Goal: Task Accomplishment & Management: Manage account settings

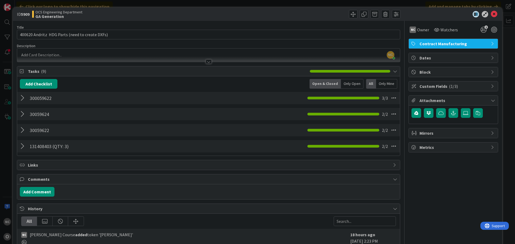
click at [21, 99] on div at bounding box center [23, 98] width 7 height 10
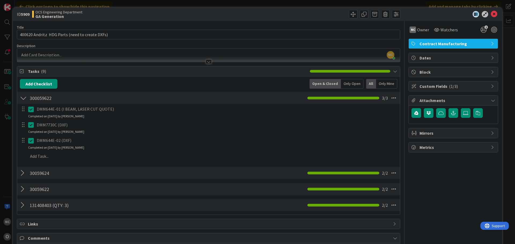
click at [32, 110] on icon at bounding box center [31, 109] width 6 height 6
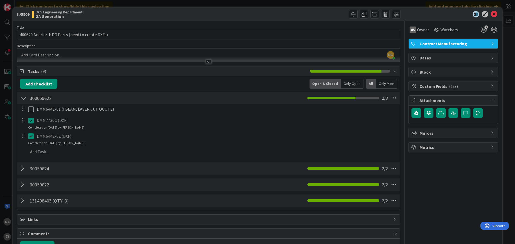
click at [361, 122] on div "DMM644E-01 (I BEAM, LASER CUT QUOTE) Update Cancel DMM7730C (DXF) Update Cancel…" at bounding box center [208, 131] width 377 height 54
click at [487, 15] on div at bounding box center [450, 14] width 95 height 6
click at [491, 14] on icon at bounding box center [494, 14] width 6 height 6
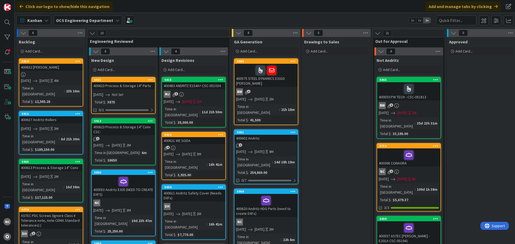
click at [142, 90] on link "5921 400623 Process & Storage 14" Parts [DATE] Not Set Total $ : 3875 0/2" at bounding box center [123, 95] width 64 height 37
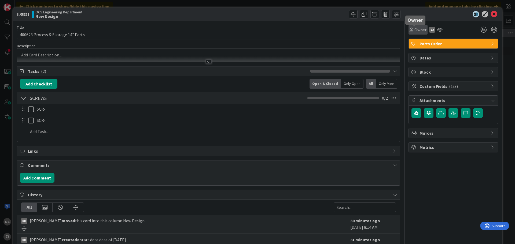
click at [415, 31] on span "Owner" at bounding box center [420, 30] width 12 height 6
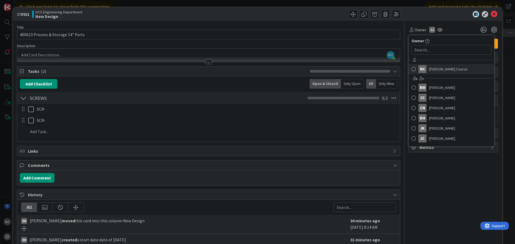
click at [418, 66] on div "NC" at bounding box center [422, 69] width 8 height 8
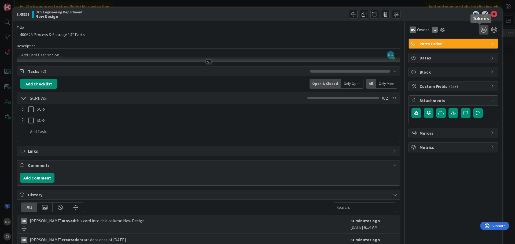
click at [482, 29] on icon at bounding box center [484, 30] width 10 height 10
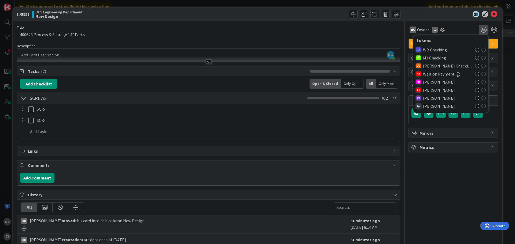
click at [475, 98] on icon at bounding box center [477, 98] width 4 height 4
click at [491, 14] on icon at bounding box center [494, 14] width 6 height 6
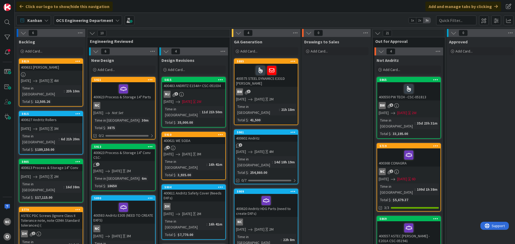
click at [129, 159] on div "400623 Process & Storage 14" Conv CSC-" at bounding box center [123, 155] width 63 height 12
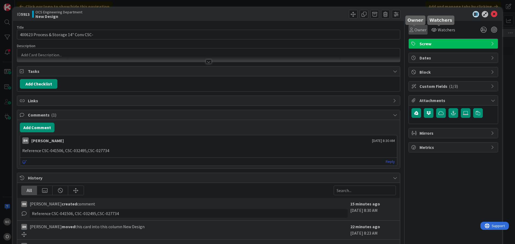
click at [420, 31] on span "Owner" at bounding box center [420, 30] width 12 height 6
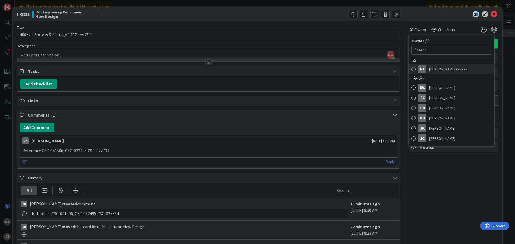
click at [437, 67] on span "[PERSON_NAME] Course" at bounding box center [448, 69] width 38 height 8
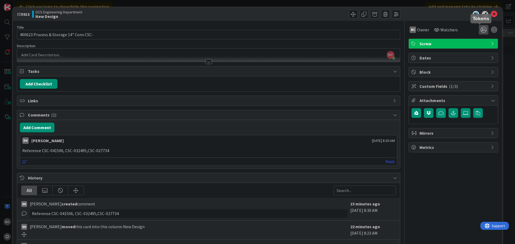
click at [479, 31] on icon at bounding box center [484, 30] width 10 height 10
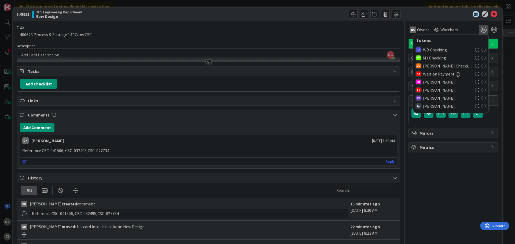
click at [475, 98] on icon at bounding box center [477, 98] width 4 height 4
click at [491, 15] on icon at bounding box center [494, 14] width 6 height 6
